Goal: Information Seeking & Learning: Compare options

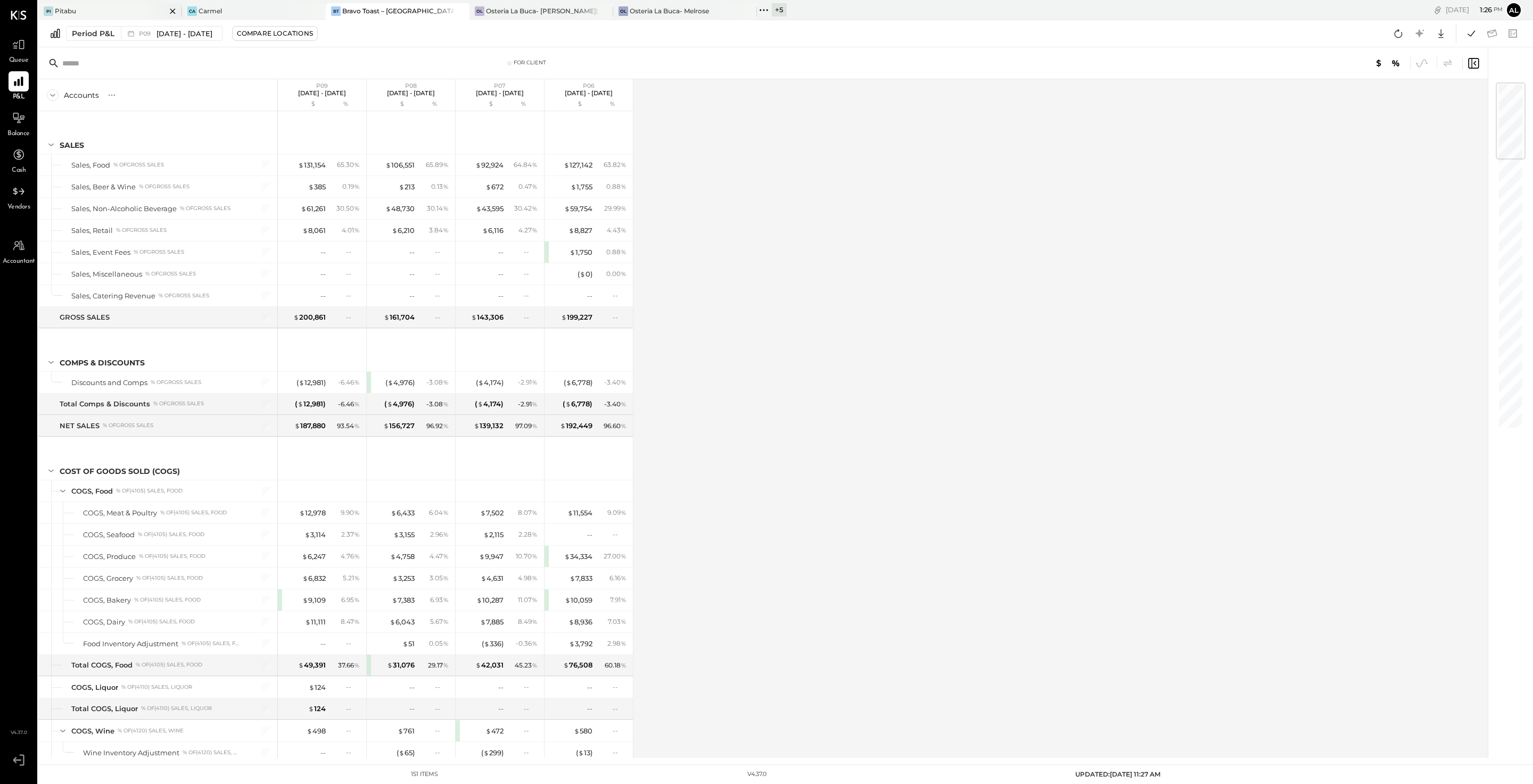
click at [127, 13] on div "Pi Pitabu" at bounding box center [102, 11] width 127 height 10
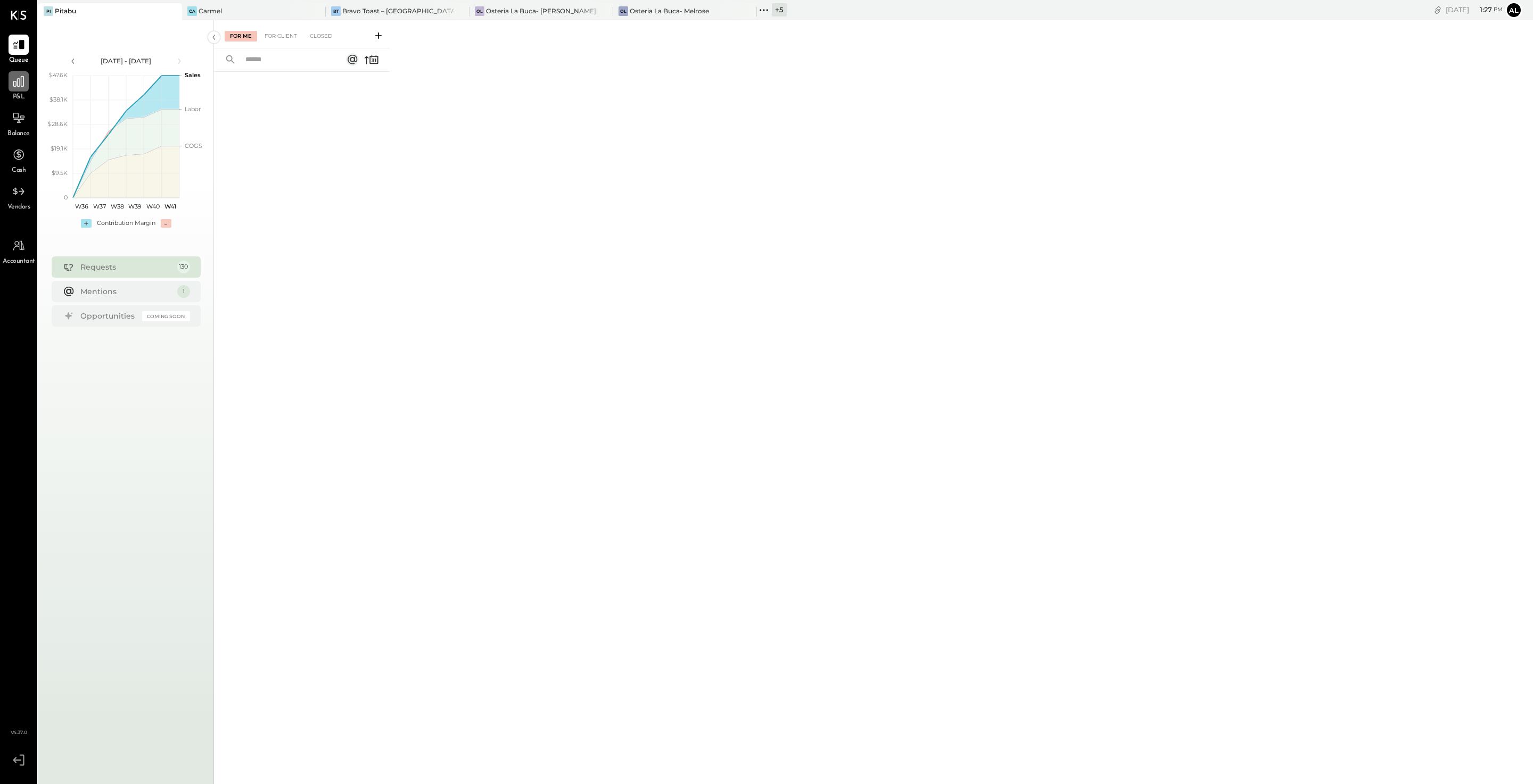
click at [18, 80] on icon at bounding box center [18, 81] width 13 height 13
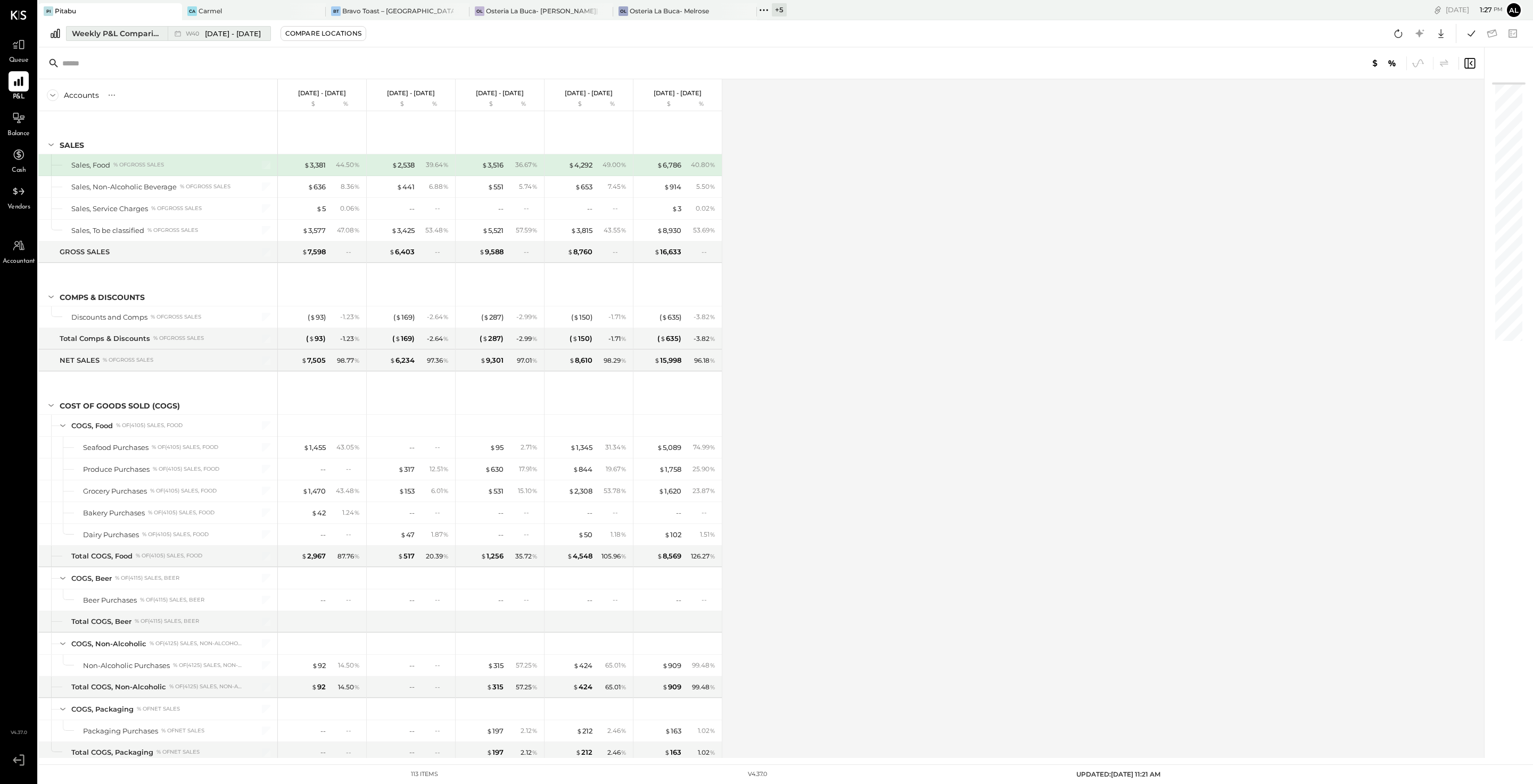
click at [120, 35] on div "Weekly P&L Comparison" at bounding box center [117, 33] width 90 height 11
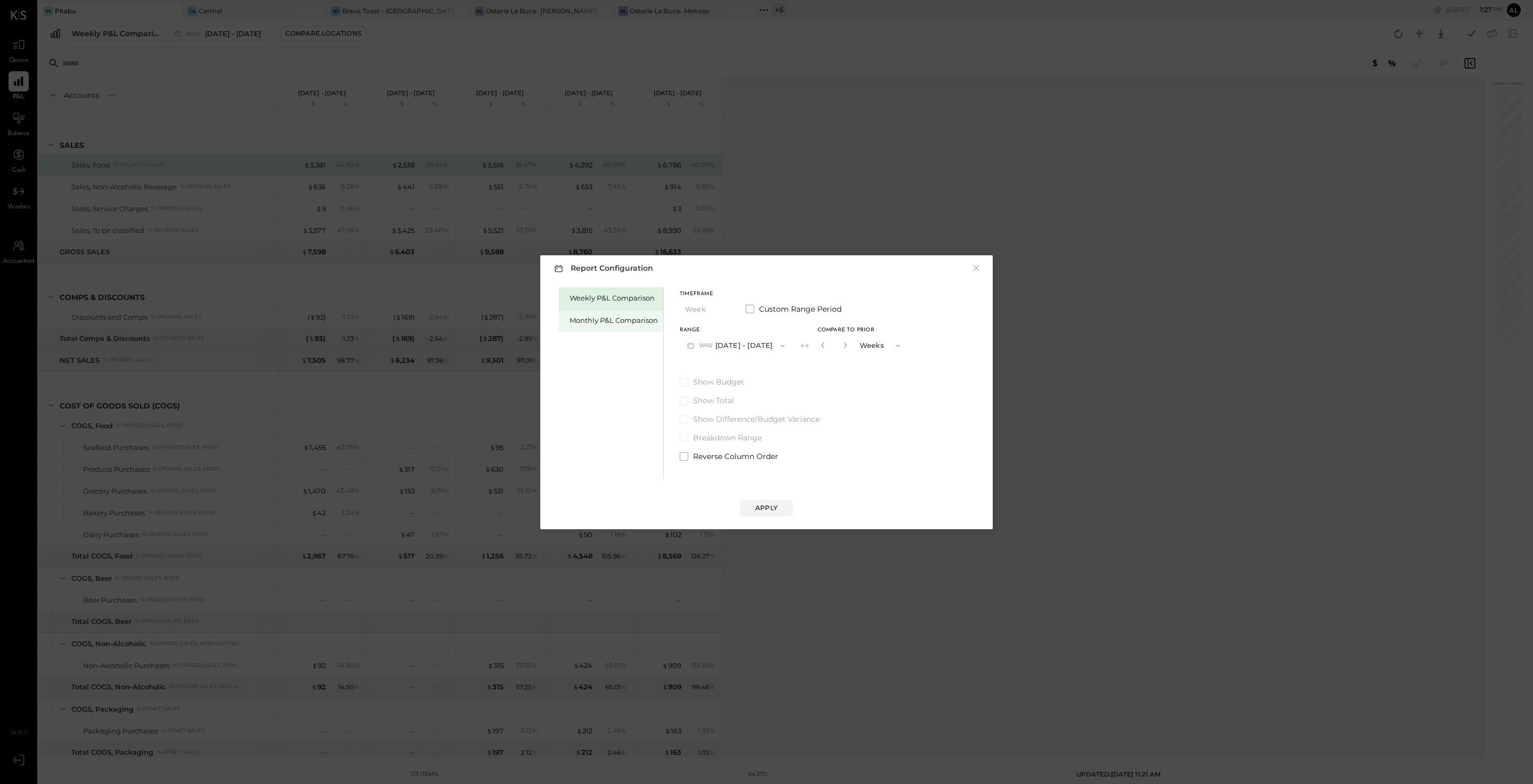
click at [595, 322] on div "Monthly P&L Comparison" at bounding box center [613, 320] width 89 height 10
click at [753, 342] on button "M10 [DATE] - [DATE]" at bounding box center [734, 346] width 110 height 20
click at [753, 371] on div "M09 [DATE] - [DATE]" at bounding box center [741, 369] width 121 height 22
click at [753, 350] on div "Compare" at bounding box center [826, 348] width 35 height 9
click at [753, 347] on icon "button" at bounding box center [844, 345] width 3 height 6
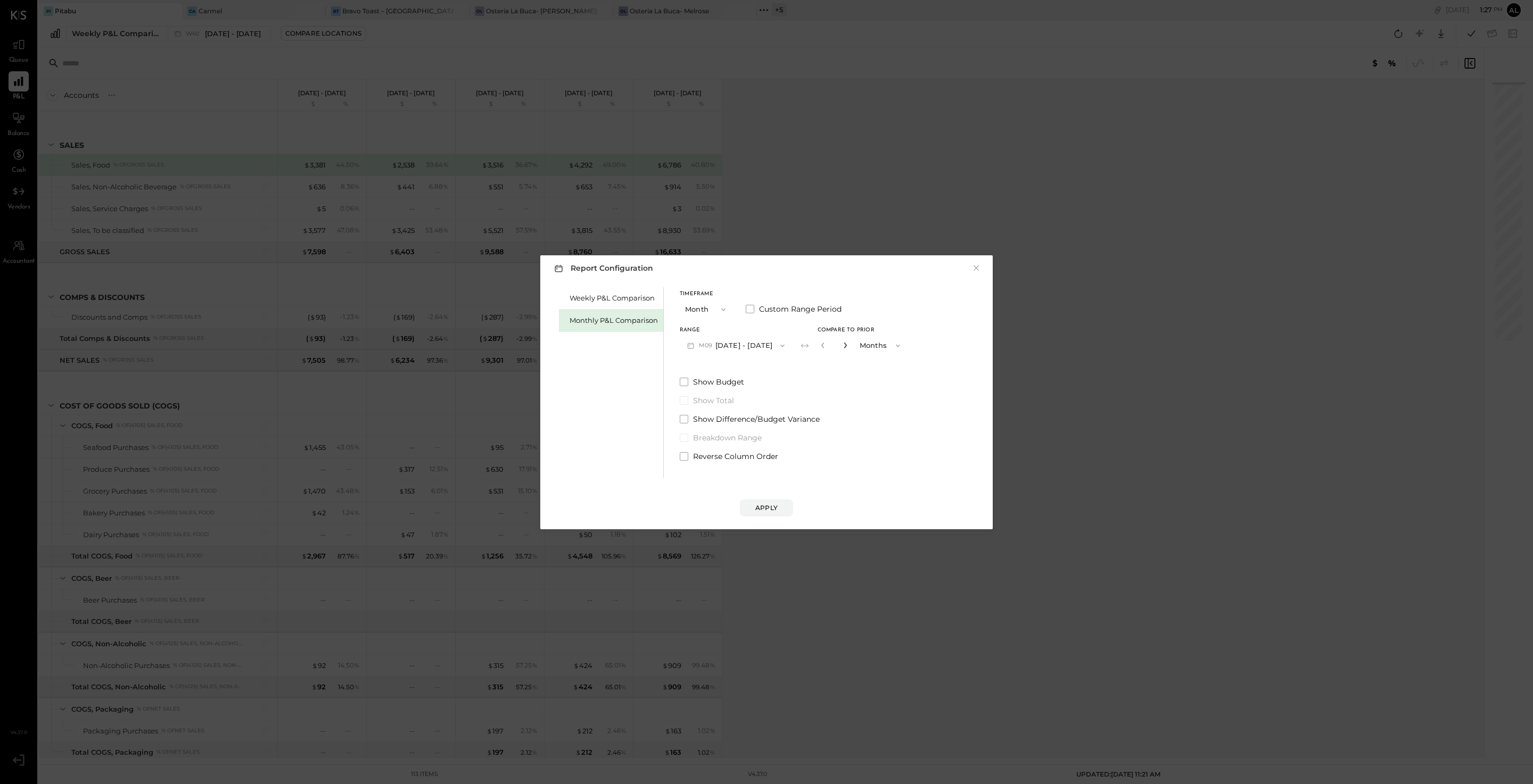
type input "*"
click at [753, 507] on div "Apply" at bounding box center [766, 508] width 22 height 9
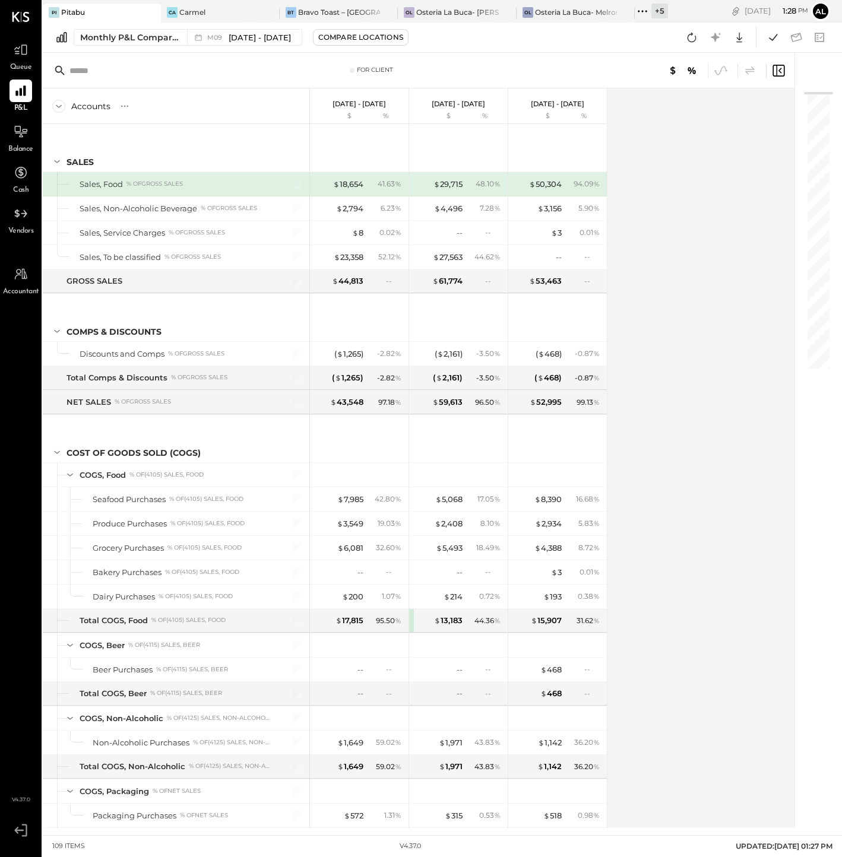
click at [122, 14] on div at bounding box center [140, 12] width 42 height 17
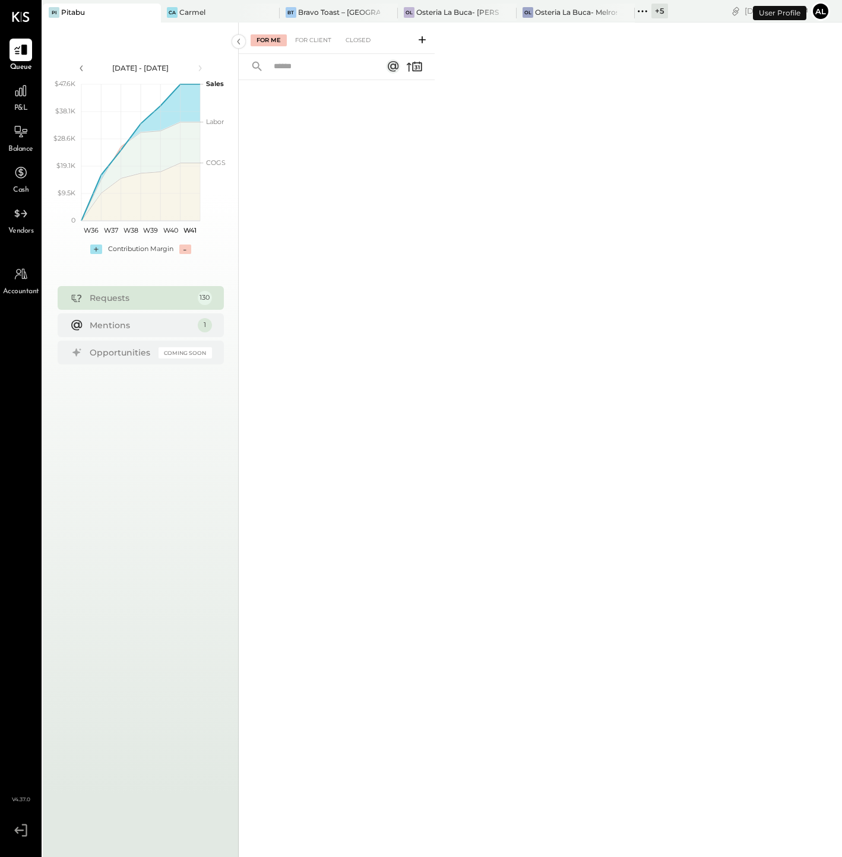
click at [12, 104] on div "P&L" at bounding box center [20, 97] width 23 height 34
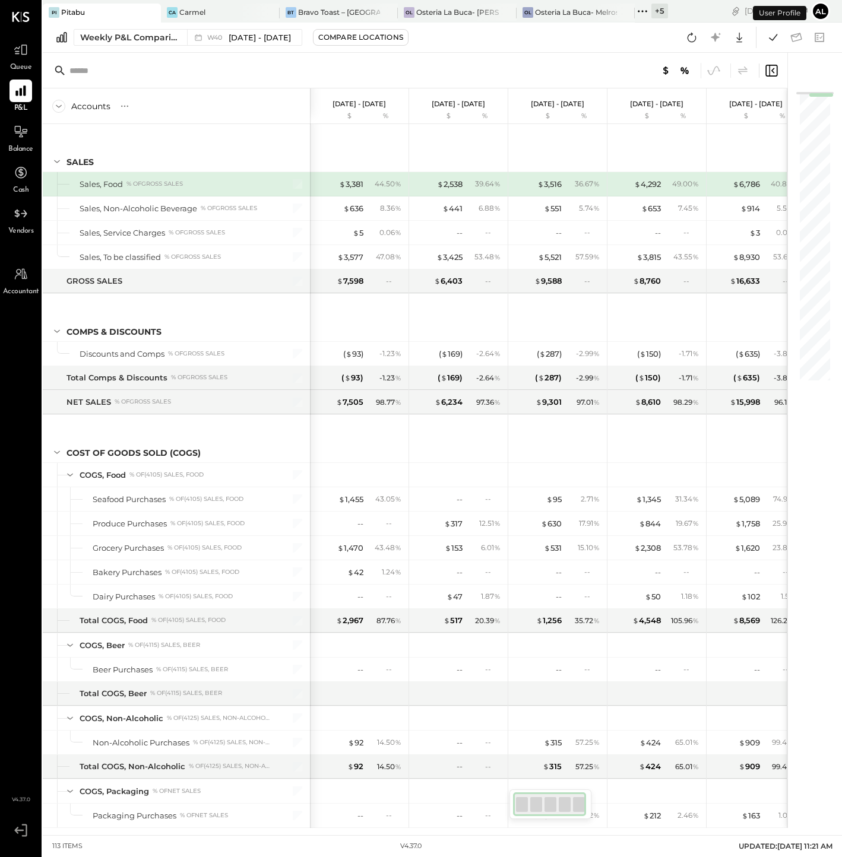
click at [132, 46] on div "Weekly P&L Comparison W40 [DATE] - [DATE] Compare Locations Google Sheets Excel" at bounding box center [442, 38] width 799 height 30
click at [128, 38] on div "Weekly P&L Comparison" at bounding box center [130, 37] width 100 height 12
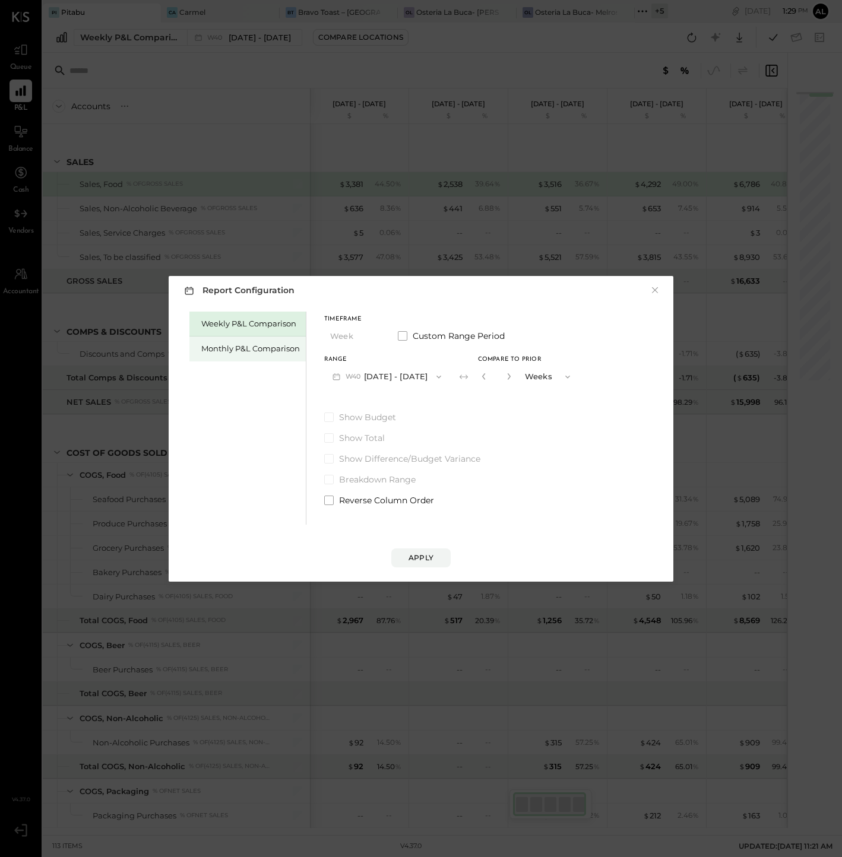
click at [245, 340] on div "Monthly P&L Comparison" at bounding box center [247, 349] width 116 height 25
click at [399, 379] on button "M10 [DATE] - [DATE]" at bounding box center [385, 377] width 123 height 22
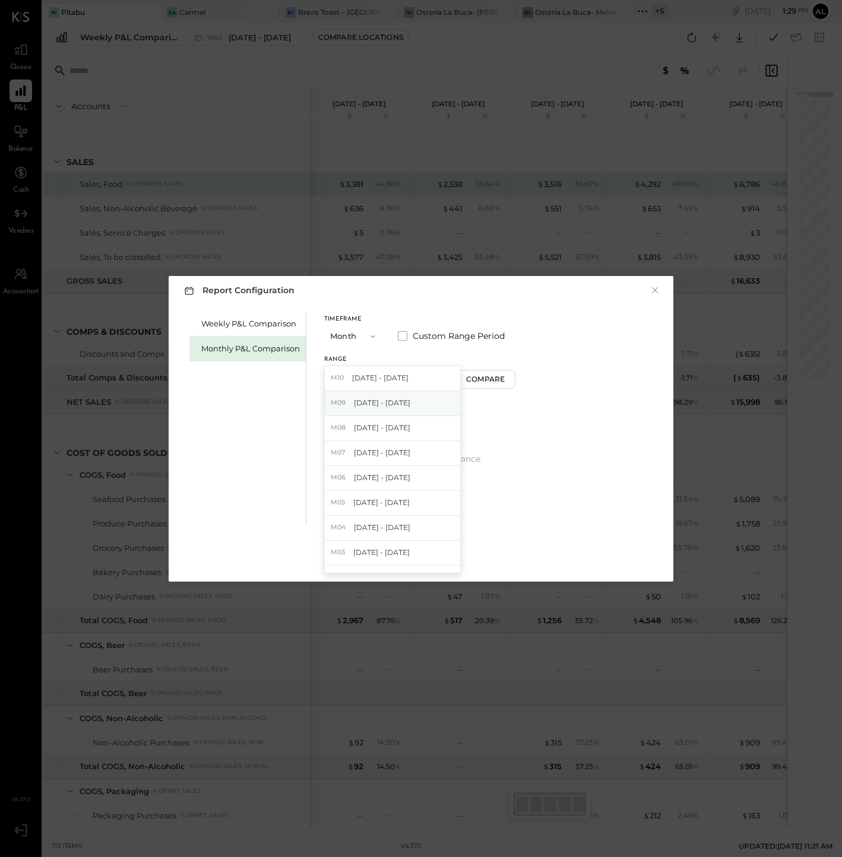
click at [400, 404] on span "[DATE] - [DATE]" at bounding box center [382, 403] width 56 height 10
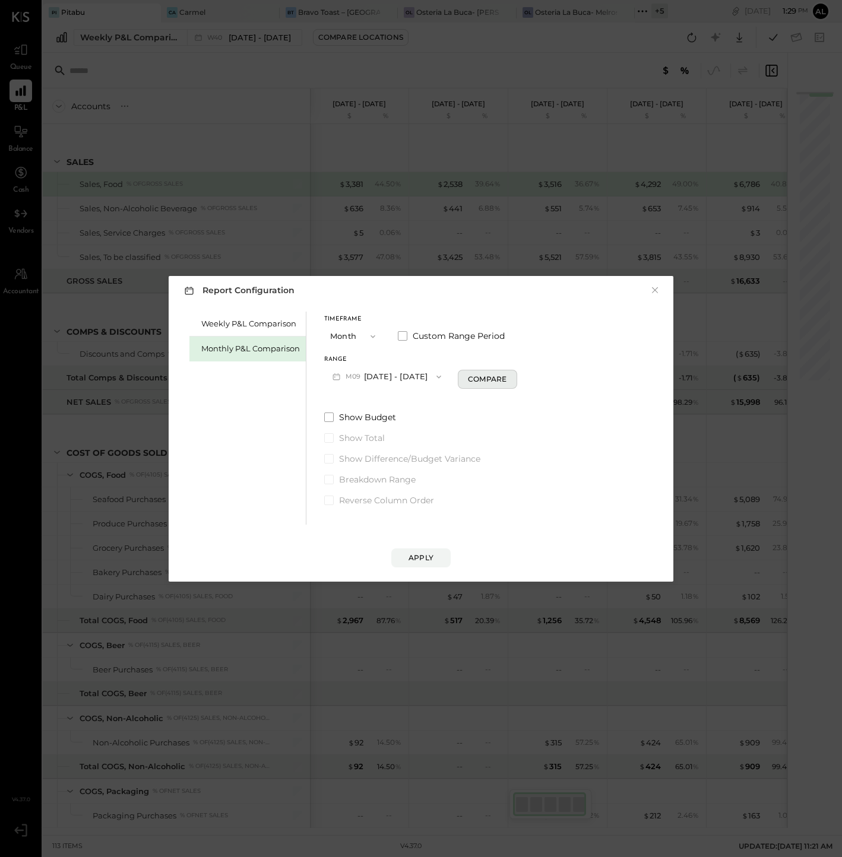
click at [487, 382] on div "Compare" at bounding box center [487, 379] width 39 height 10
click at [505, 378] on icon "button" at bounding box center [508, 376] width 7 height 7
type input "*"
click at [427, 560] on div "Apply" at bounding box center [420, 558] width 25 height 10
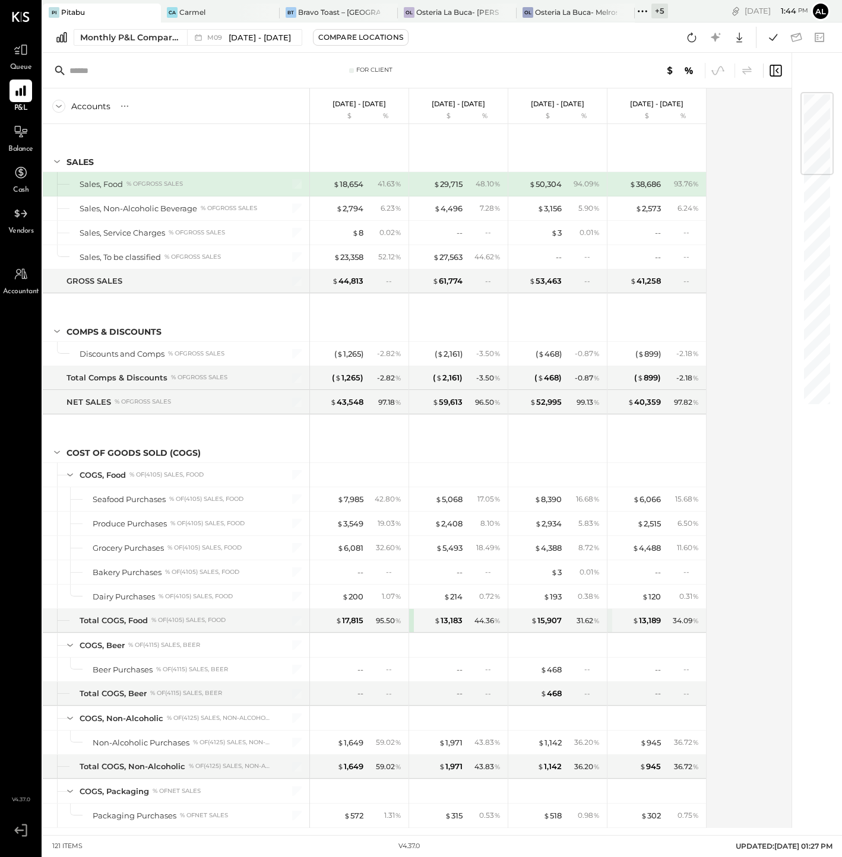
click at [641, 14] on icon at bounding box center [642, 11] width 15 height 15
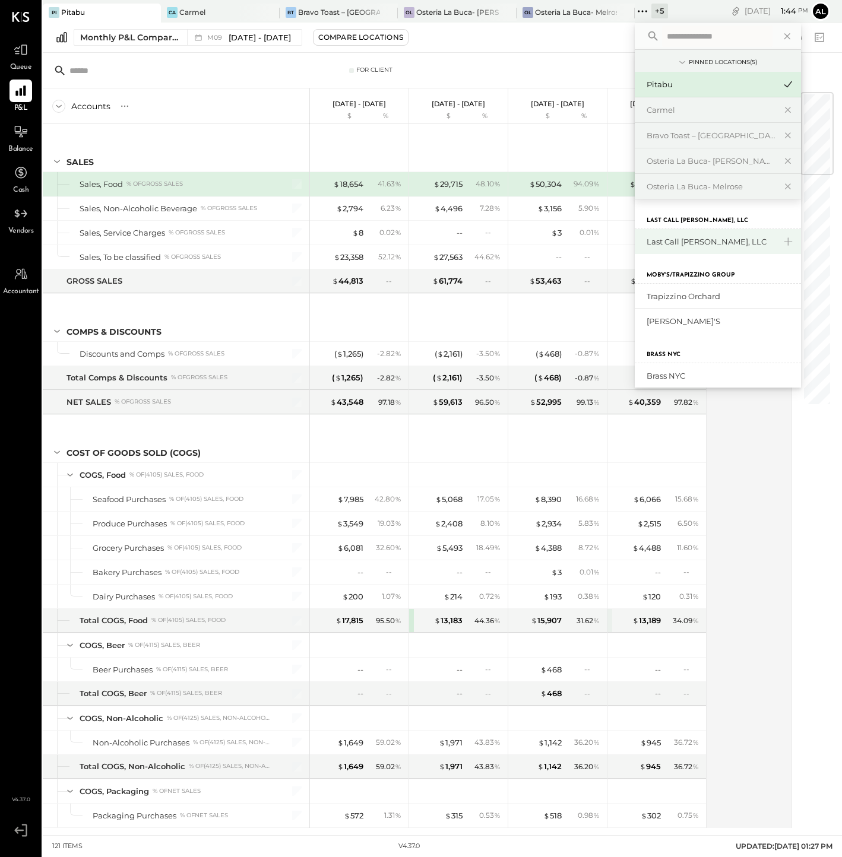
click at [714, 238] on div "Last Call [PERSON_NAME], LLC" at bounding box center [711, 241] width 128 height 11
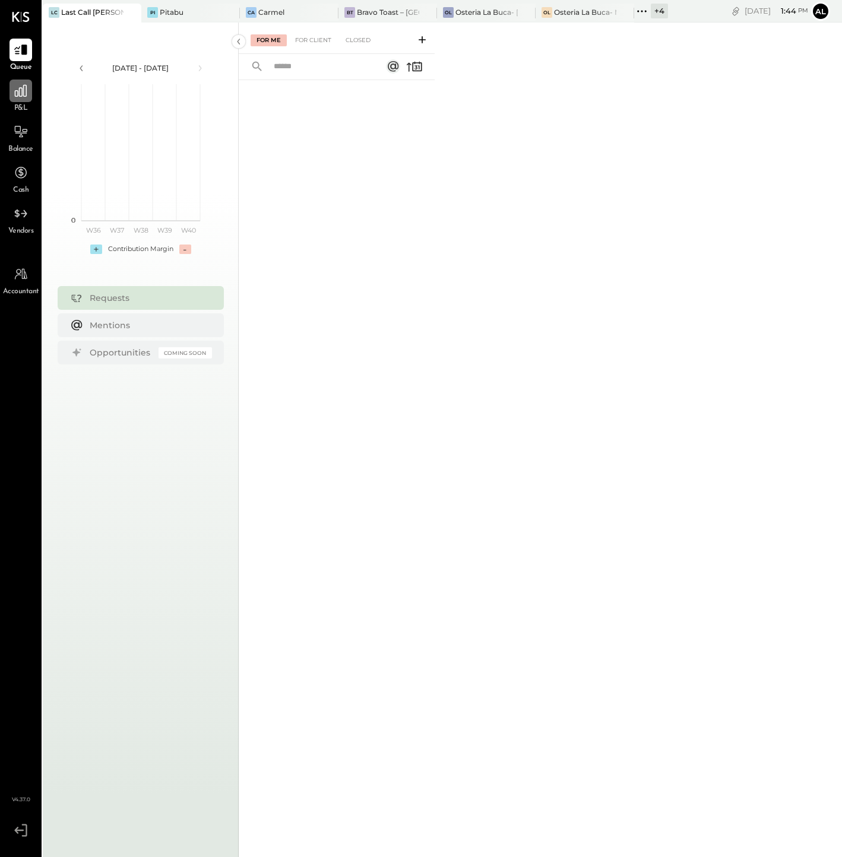
click at [18, 96] on icon at bounding box center [20, 90] width 15 height 15
